Goal: Information Seeking & Learning: Learn about a topic

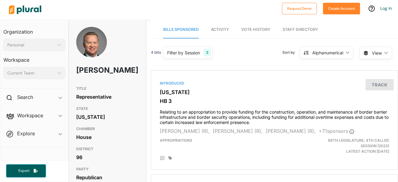
click at [203, 52] on div "Filter by Session 3" at bounding box center [187, 52] width 49 height 12
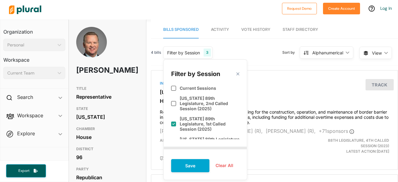
click at [174, 122] on input "checkbox" at bounding box center [173, 124] width 5 height 5
checkbox input "false"
click at [173, 139] on input "checkbox" at bounding box center [173, 141] width 5 height 5
checkbox input "false"
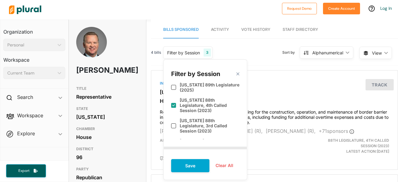
scroll to position [57, 0]
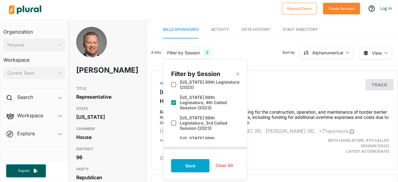
click at [173, 100] on input "checkbox" at bounding box center [173, 102] width 5 height 5
checkbox input "false"
click at [195, 172] on button "Save" at bounding box center [190, 165] width 38 height 13
checkbox input "true"
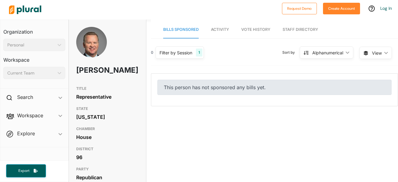
click at [190, 50] on div "Filter by Session" at bounding box center [175, 53] width 33 height 6
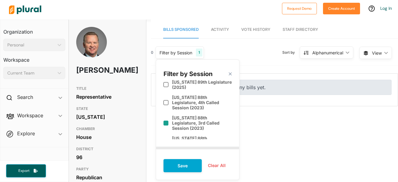
click at [190, 115] on label "Texas 88th Legislature, 3rd Called Session (2023)" at bounding box center [202, 123] width 60 height 16
checkbox input "true"
click at [189, 136] on label "Texas 88th Legislature, 2nd Called Session (2023)" at bounding box center [202, 144] width 60 height 16
checkbox input "true"
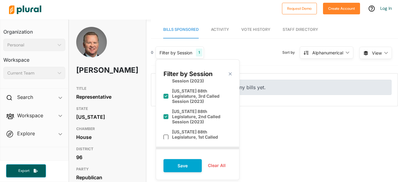
scroll to position [88, 0]
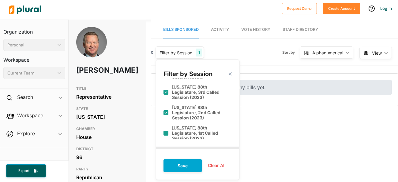
click at [183, 125] on label "Texas 88th Legislature, 1st Called Session (2023)" at bounding box center [202, 133] width 60 height 16
checkbox input "true"
click at [180, 146] on label "Texas 88th Legislature (2023)" at bounding box center [202, 151] width 60 height 10
checkbox input "true"
click at [189, 161] on label "Texas 87th Legislature, 3rd Called Session (2021)" at bounding box center [202, 169] width 60 height 16
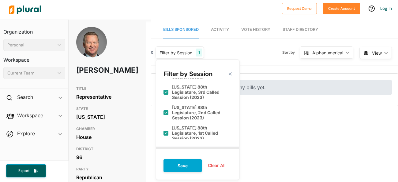
checkbox input "true"
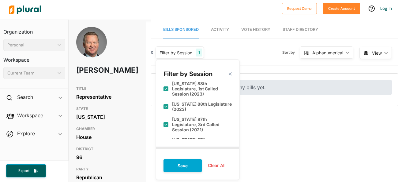
scroll to position [133, 0]
click at [190, 158] on label "Texas 87th Legislature, 1st Called Session (2021)" at bounding box center [202, 166] width 60 height 16
checkbox input "true"
click at [191, 137] on label "Texas 87th Legislature, 2nd Called Session (2021)" at bounding box center [202, 145] width 60 height 16
checkbox input "true"
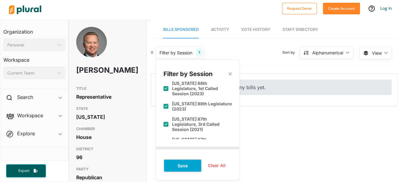
click at [191, 167] on button "Save" at bounding box center [182, 165] width 38 height 13
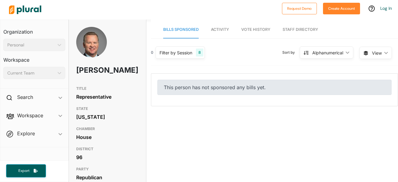
click at [182, 55] on div "Filter by Session" at bounding box center [175, 53] width 33 height 6
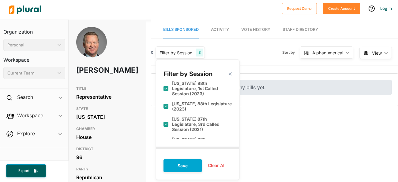
scroll to position [165, 0]
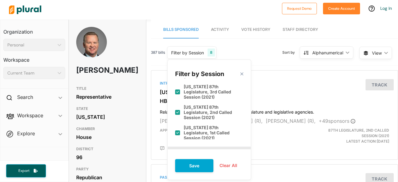
click at [182, 158] on div "Texas 86th Legislature (2019)" at bounding box center [209, 165] width 68 height 15
checkbox input "true"
click at [190, 167] on button "Save" at bounding box center [194, 165] width 38 height 13
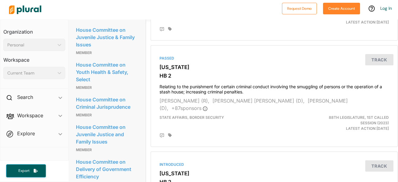
scroll to position [435, 2]
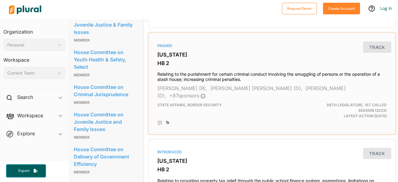
click at [275, 89] on span "Sergio Muñoz, Jr. (D)," at bounding box center [251, 91] width 188 height 13
click at [255, 104] on div "State Affairs, Border Security" at bounding box center [232, 110] width 159 height 17
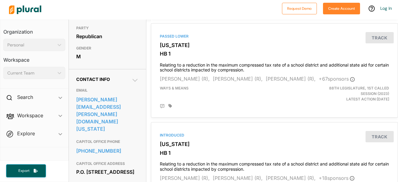
scroll to position [143, 0]
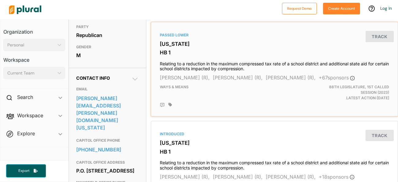
click at [271, 44] on h3 "[US_STATE]" at bounding box center [274, 44] width 229 height 6
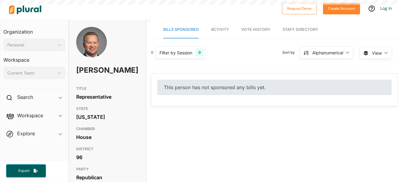
click at [182, 50] on div "Filter by Session" at bounding box center [175, 53] width 33 height 6
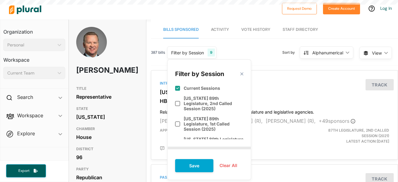
scroll to position [102, 0]
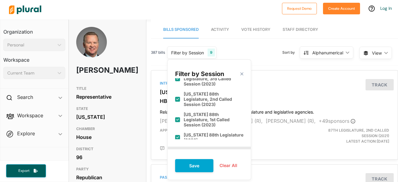
click at [242, 73] on polygon at bounding box center [241, 74] width 5 height 5
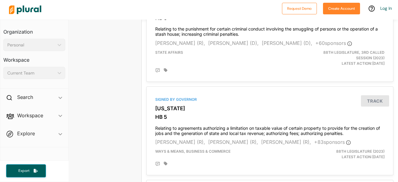
scroll to position [1772, 5]
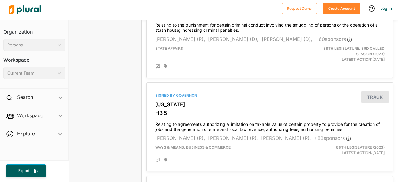
scroll to position [0, 5]
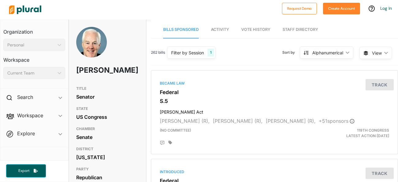
click at [197, 50] on div "Filter by Session" at bounding box center [187, 53] width 33 height 6
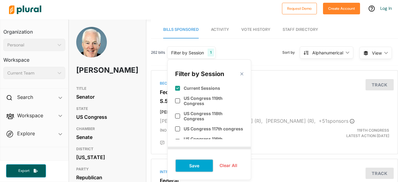
click at [202, 166] on button "Save" at bounding box center [194, 165] width 38 height 13
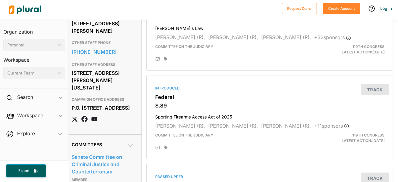
scroll to position [626, 5]
